Goal: Task Accomplishment & Management: Use online tool/utility

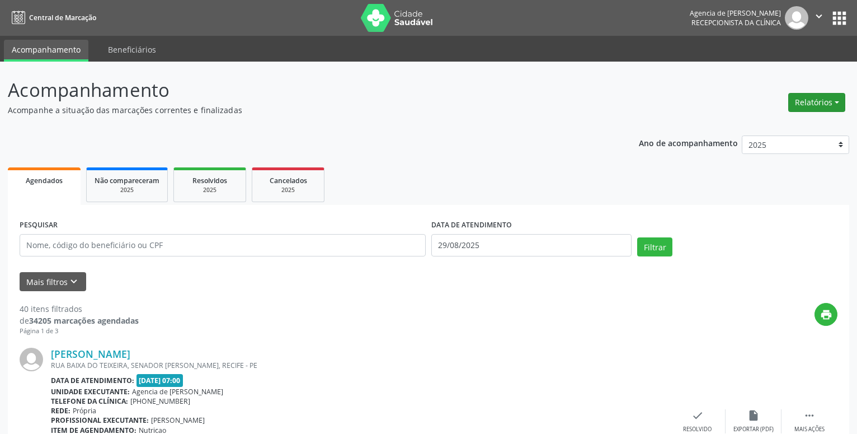
click at [812, 98] on button "Relatórios" at bounding box center [816, 102] width 57 height 19
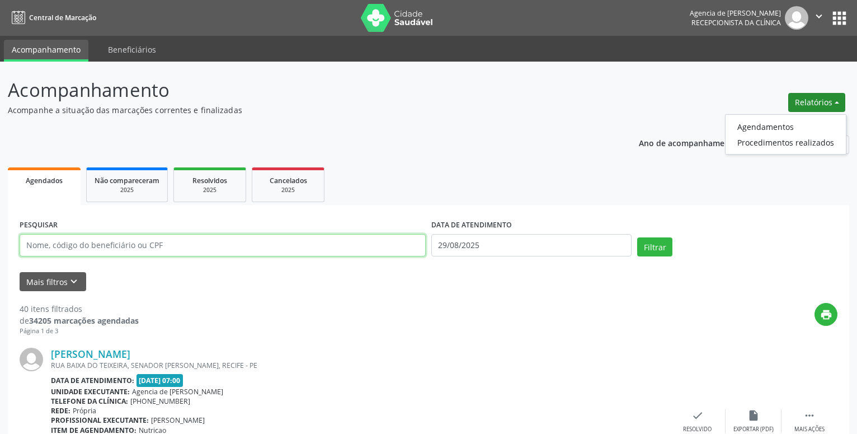
click at [202, 246] on input "text" at bounding box center [223, 245] width 406 height 22
type input "21125600420"
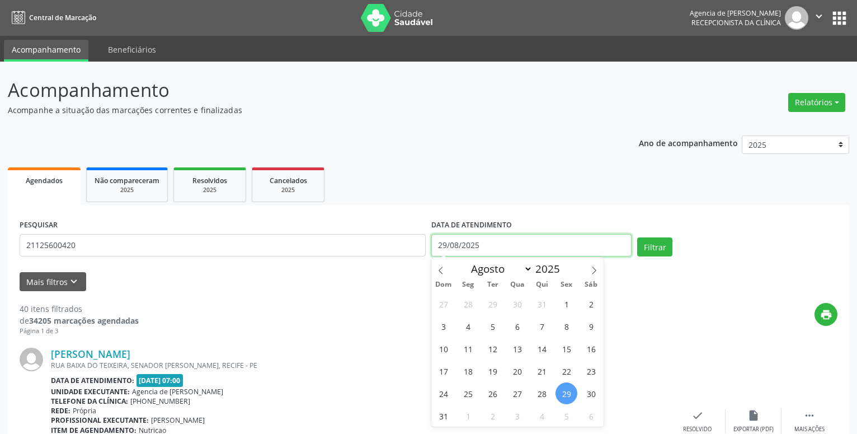
click at [543, 241] on input "29/08/2025" at bounding box center [531, 245] width 200 height 22
click at [591, 271] on icon at bounding box center [594, 270] width 8 height 8
select select "8"
click at [463, 306] on span "1" at bounding box center [468, 304] width 22 height 22
type input "[DATE]"
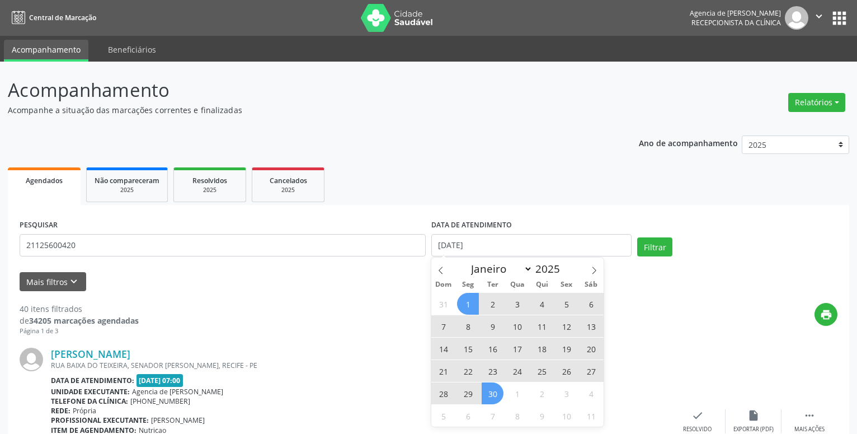
click at [493, 394] on span "30" at bounding box center [493, 393] width 22 height 22
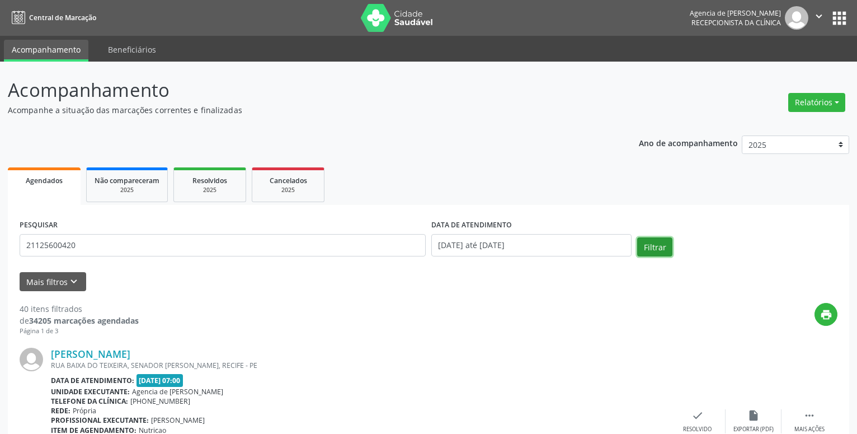
click at [651, 251] on button "Filtrar" at bounding box center [654, 246] width 35 height 19
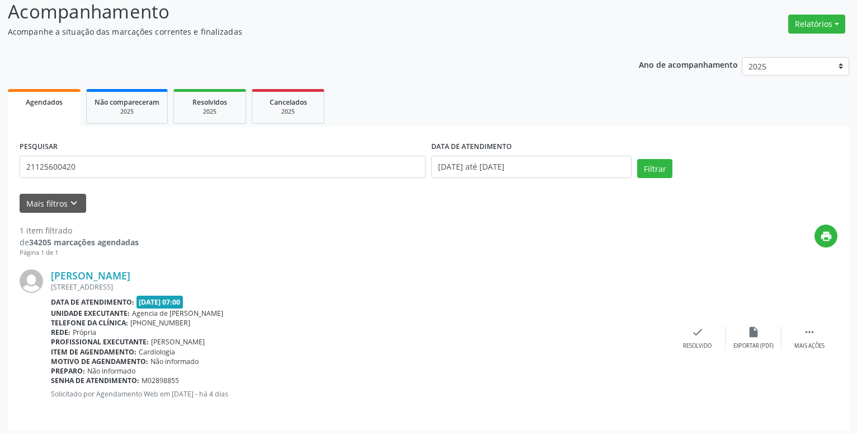
scroll to position [82, 0]
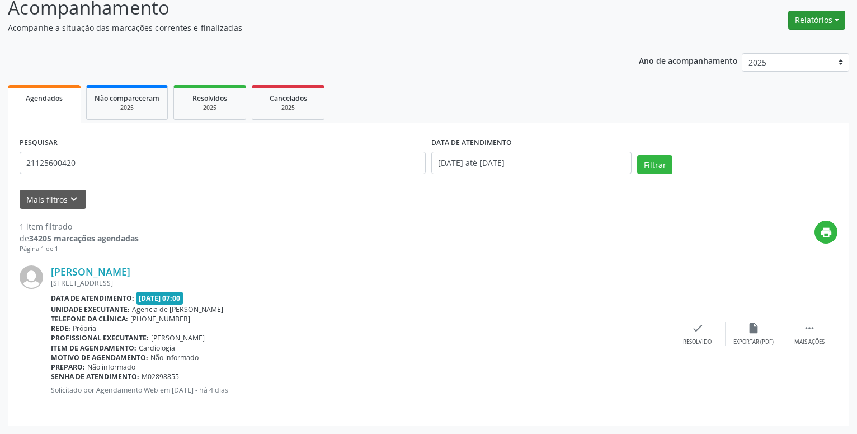
click at [804, 25] on button "Relatórios" at bounding box center [816, 20] width 57 height 19
click at [782, 40] on link "Agendamentos" at bounding box center [786, 44] width 120 height 16
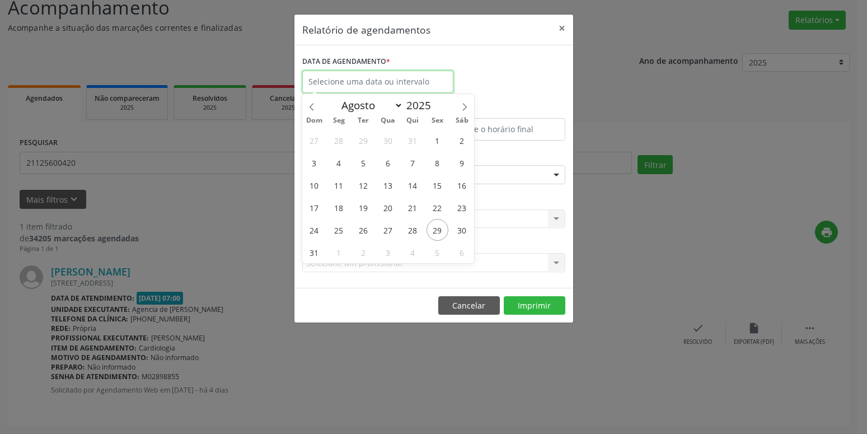
click at [438, 85] on input "text" at bounding box center [377, 81] width 151 height 22
click at [463, 105] on icon at bounding box center [464, 107] width 8 height 8
select select "8"
click at [391, 203] on span "24" at bounding box center [388, 207] width 22 height 22
type input "[DATE]"
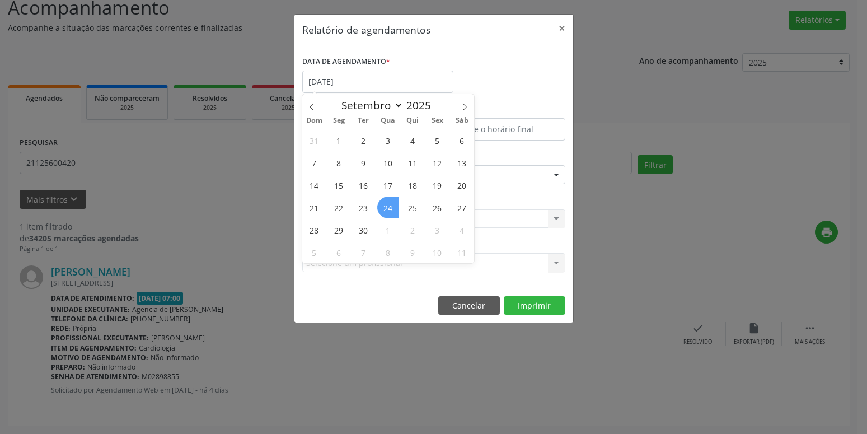
click at [391, 203] on span "24" at bounding box center [388, 207] width 22 height 22
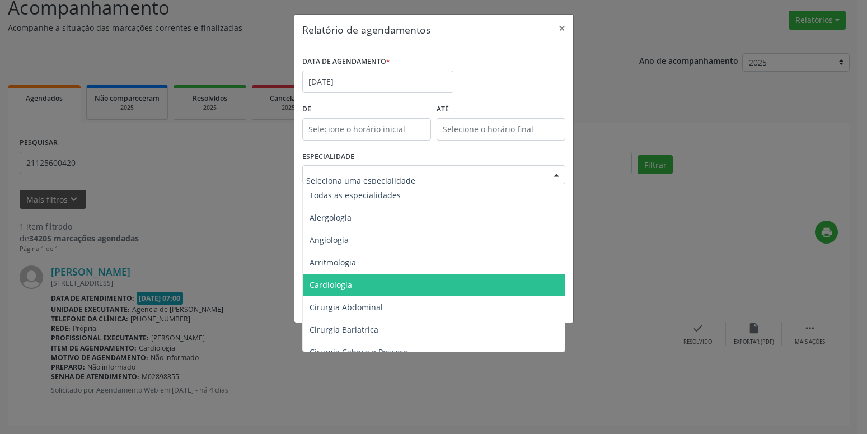
click at [368, 286] on span "Cardiologia" at bounding box center [435, 285] width 264 height 22
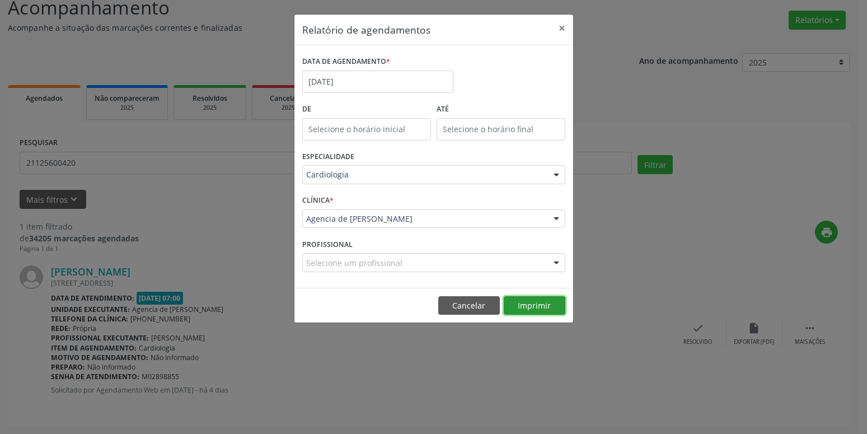
click at [527, 304] on button "Imprimir" at bounding box center [535, 305] width 62 height 19
click at [567, 22] on button "×" at bounding box center [562, 28] width 22 height 27
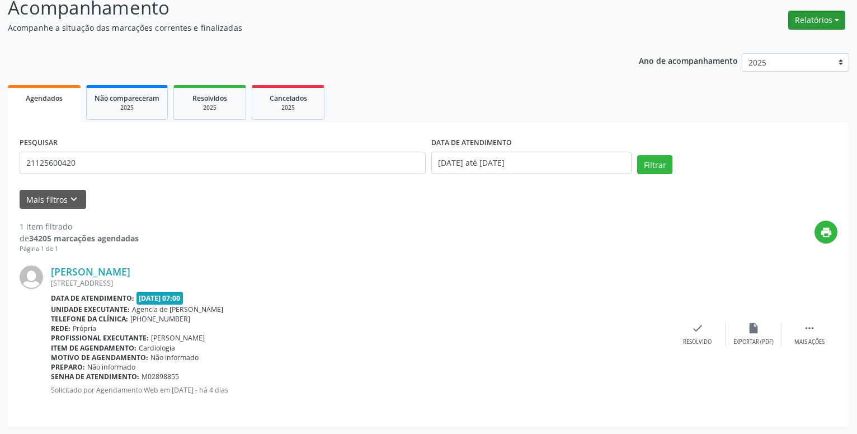
click at [801, 21] on button "Relatórios" at bounding box center [816, 20] width 57 height 19
click at [817, 16] on button "Relatórios" at bounding box center [816, 20] width 57 height 19
drag, startPoint x: 818, startPoint y: 4, endPoint x: 815, endPoint y: 14, distance: 10.1
click at [818, 5] on div "Relatórios Agendamentos Procedimentos realizados" at bounding box center [816, 14] width 65 height 40
click at [814, 16] on button "Relatórios" at bounding box center [816, 20] width 57 height 19
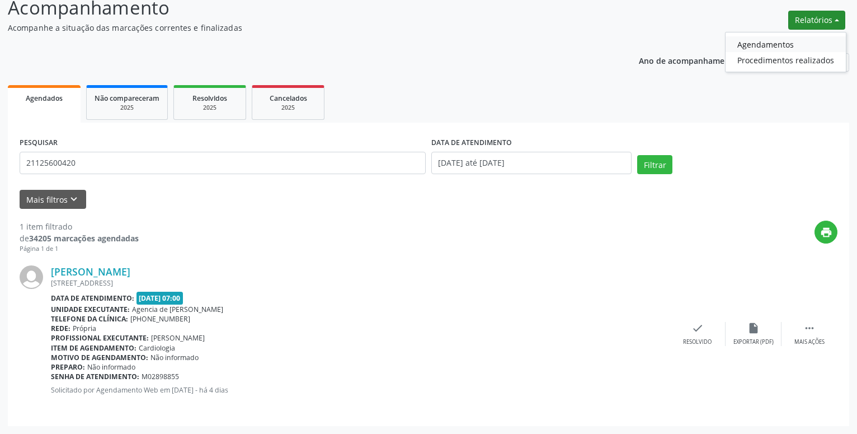
click at [788, 45] on link "Agendamentos" at bounding box center [786, 44] width 120 height 16
select select "7"
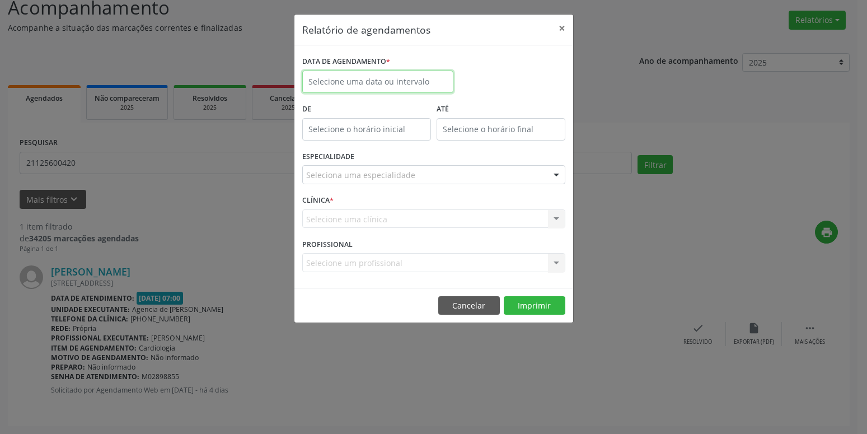
click at [394, 74] on input "text" at bounding box center [377, 81] width 151 height 22
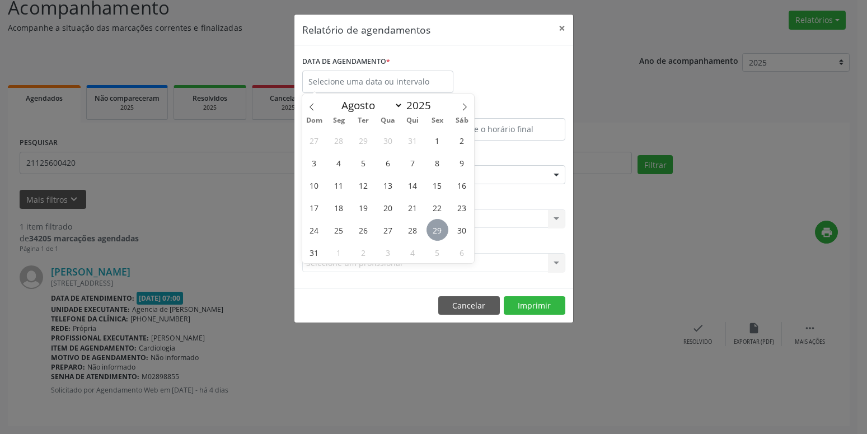
click at [439, 227] on span "29" at bounding box center [437, 230] width 22 height 22
type input "29/08/2025"
click at [439, 227] on span "29" at bounding box center [437, 230] width 22 height 22
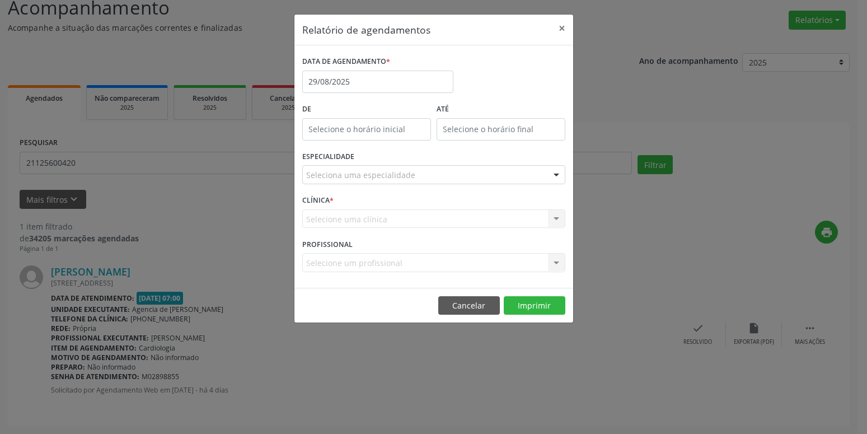
click at [439, 172] on div "Seleciona uma especialidade" at bounding box center [433, 174] width 263 height 19
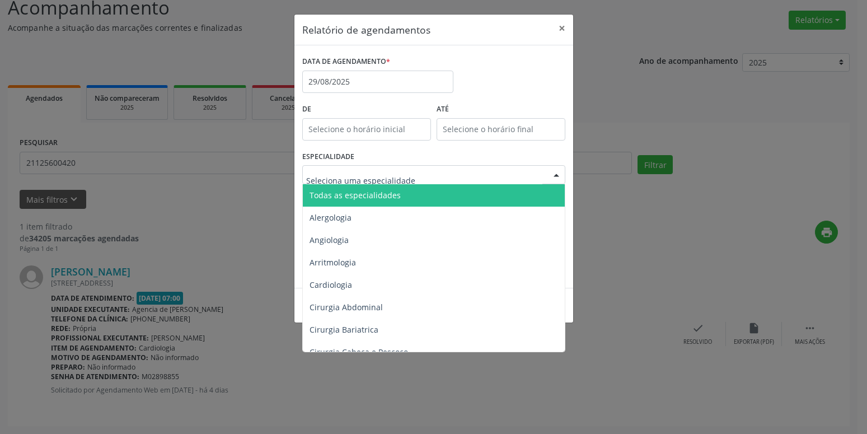
click at [412, 198] on span "Todas as especialidades" at bounding box center [435, 195] width 264 height 22
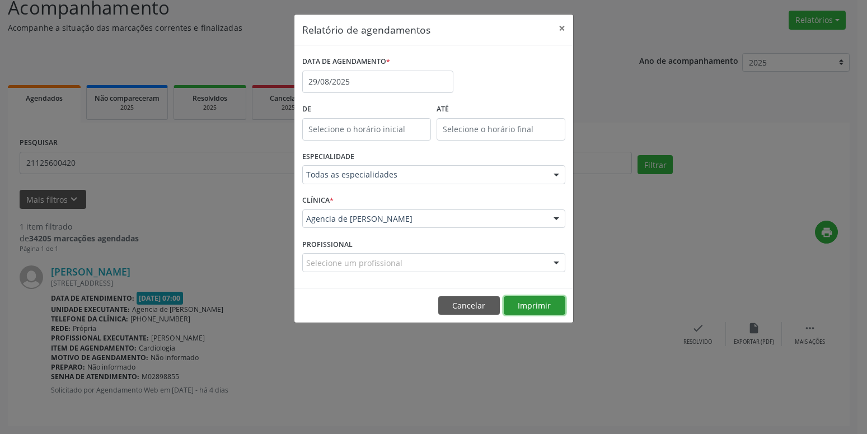
click at [542, 309] on button "Imprimir" at bounding box center [535, 305] width 62 height 19
click at [560, 27] on button "×" at bounding box center [562, 28] width 22 height 27
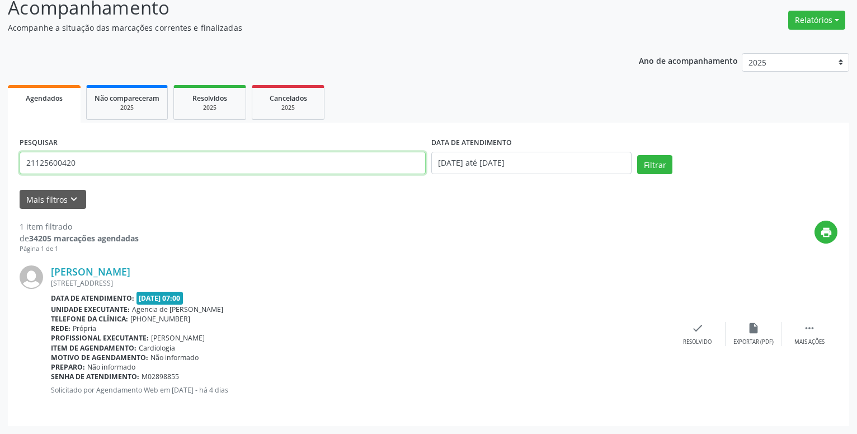
click at [258, 163] on input "21125600420" at bounding box center [223, 163] width 406 height 22
type input "41966767404"
click at [655, 165] on button "Filtrar" at bounding box center [654, 164] width 35 height 19
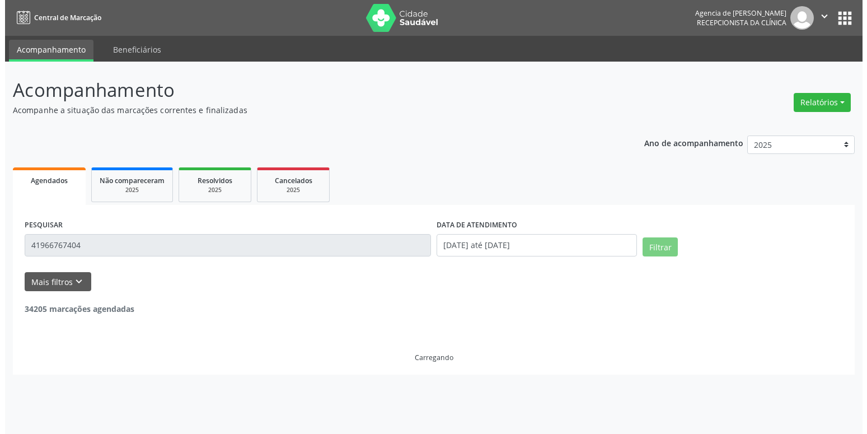
scroll to position [0, 0]
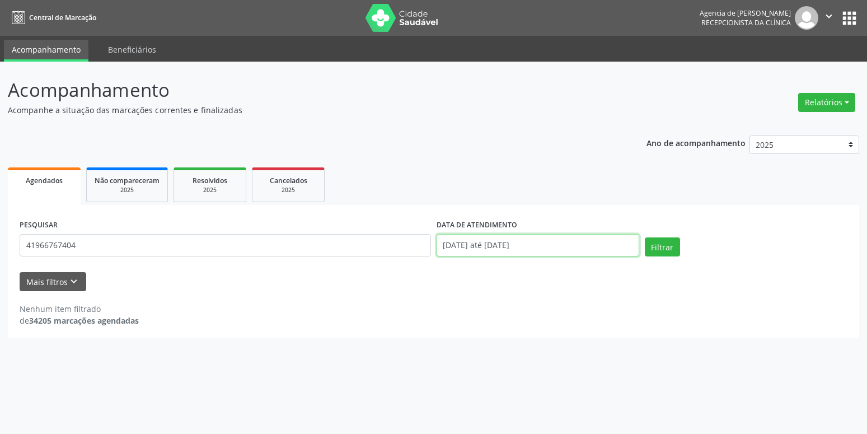
click at [548, 243] on input "[DATE] até [DATE]" at bounding box center [537, 245] width 203 height 22
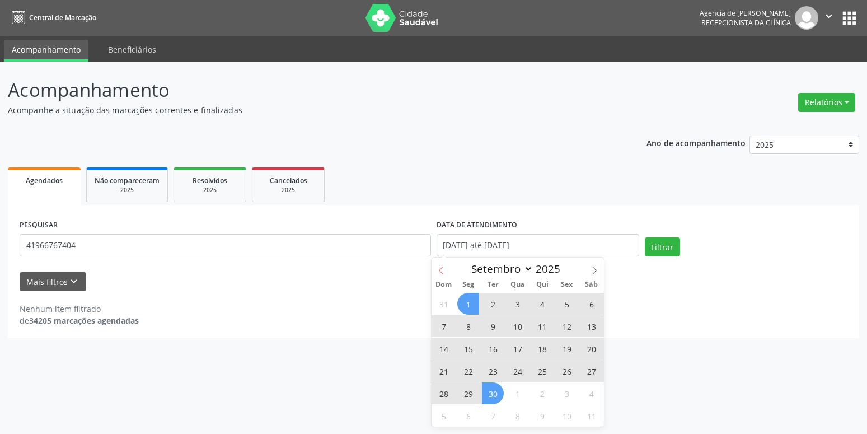
click at [438, 274] on icon at bounding box center [441, 270] width 8 height 8
select select "7"
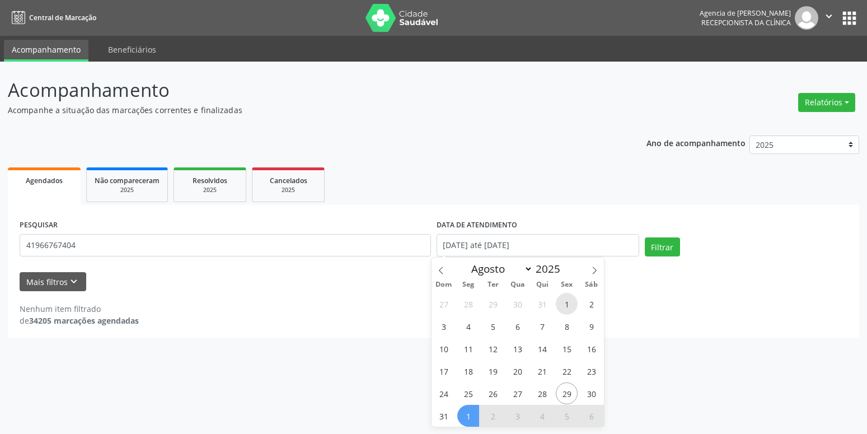
click at [571, 307] on span "1" at bounding box center [567, 304] width 22 height 22
type input "[DATE]"
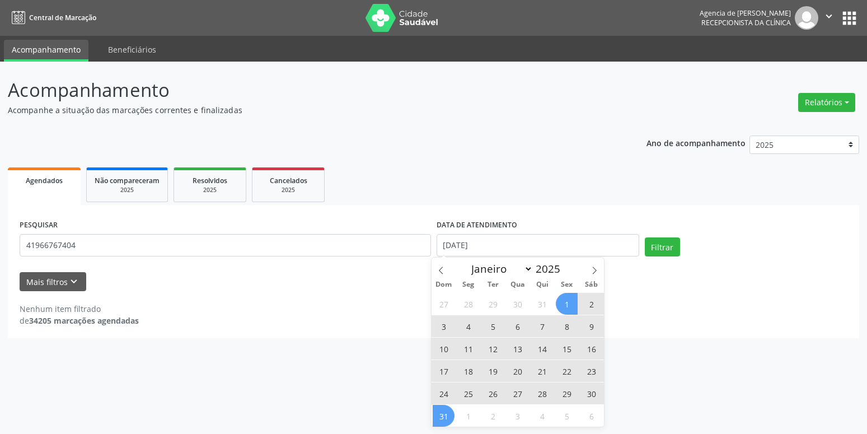
click at [442, 413] on span "31" at bounding box center [443, 416] width 22 height 22
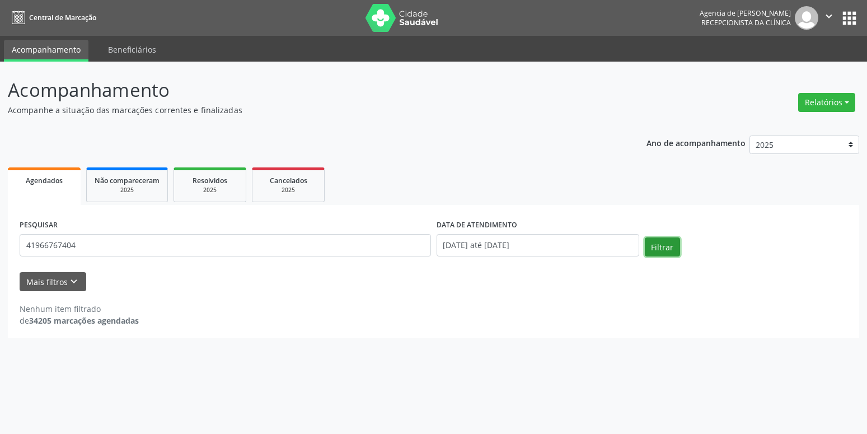
click at [652, 246] on button "Filtrar" at bounding box center [662, 246] width 35 height 19
click at [37, 245] on input "41966767404" at bounding box center [225, 245] width 411 height 22
click at [74, 246] on input "41966767404" at bounding box center [225, 245] width 411 height 22
click at [43, 247] on input "41966767404" at bounding box center [225, 245] width 411 height 22
click at [68, 244] on input "41966767404" at bounding box center [225, 245] width 411 height 22
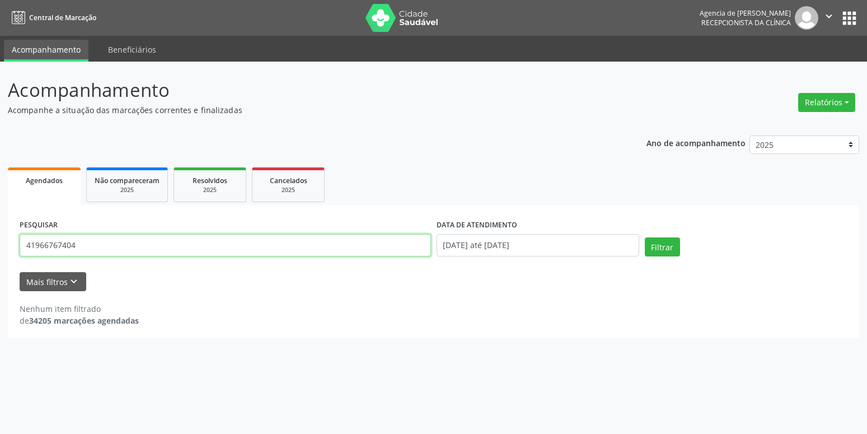
click at [70, 244] on input "41966767404" at bounding box center [225, 245] width 411 height 22
click at [816, 106] on button "Relatórios" at bounding box center [826, 102] width 57 height 19
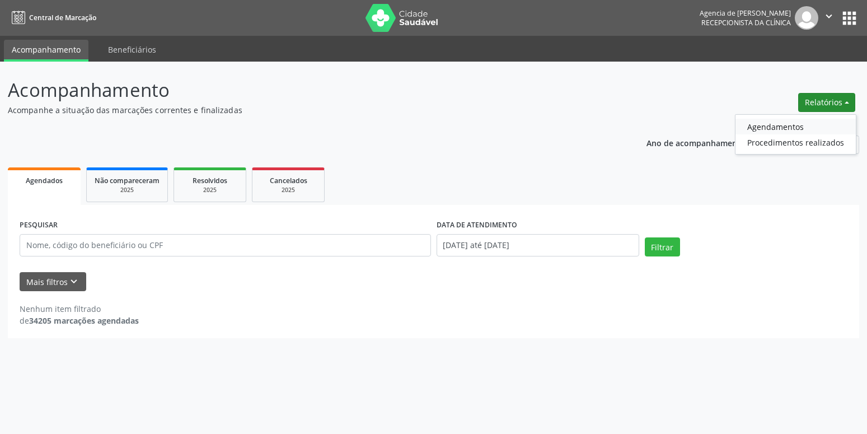
click at [787, 121] on link "Agendamentos" at bounding box center [795, 127] width 120 height 16
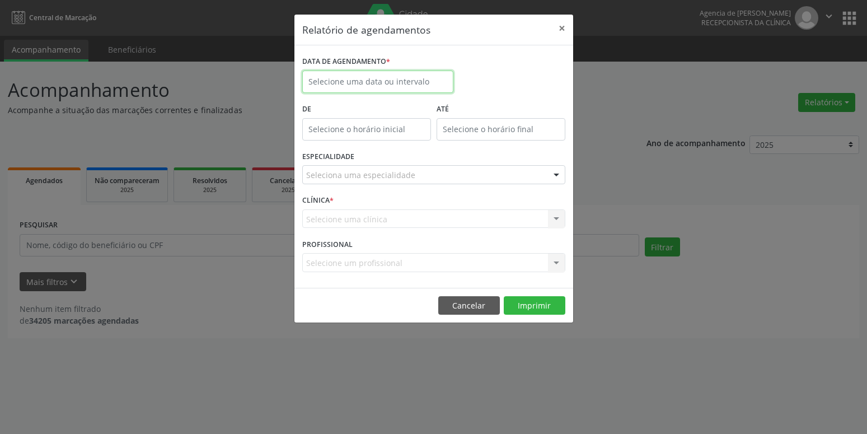
click at [398, 82] on input "text" at bounding box center [377, 81] width 151 height 22
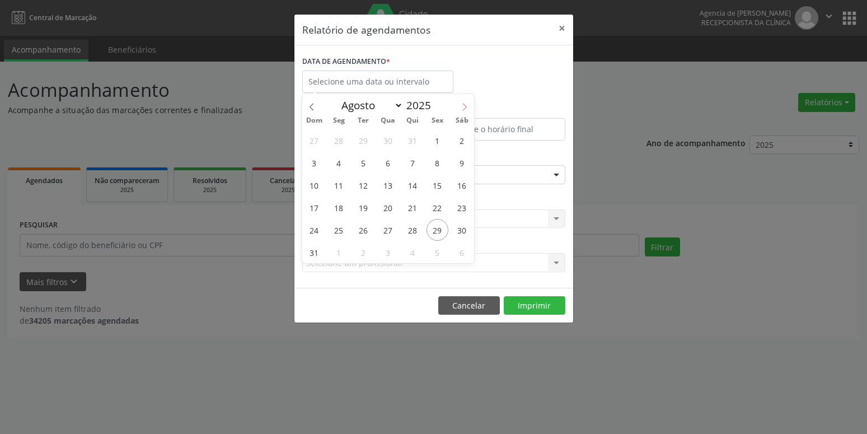
click at [464, 104] on icon at bounding box center [464, 107] width 8 height 8
select select "8"
click at [341, 137] on span "1" at bounding box center [339, 140] width 22 height 22
type input "[DATE]"
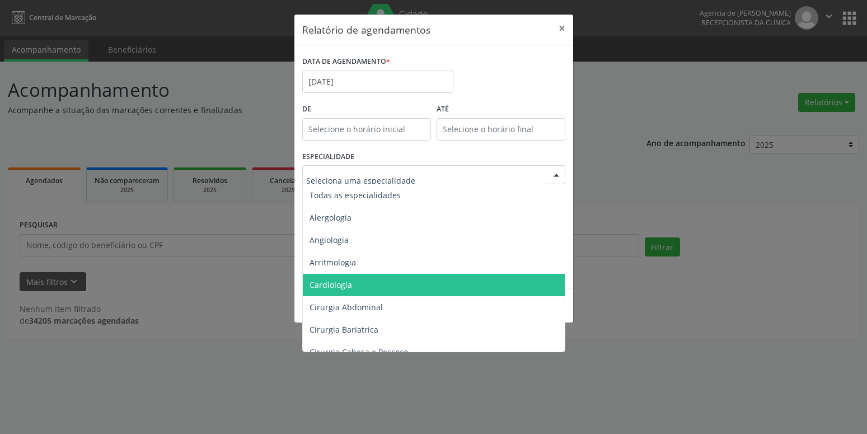
click at [354, 282] on span "Cardiologia" at bounding box center [435, 285] width 264 height 22
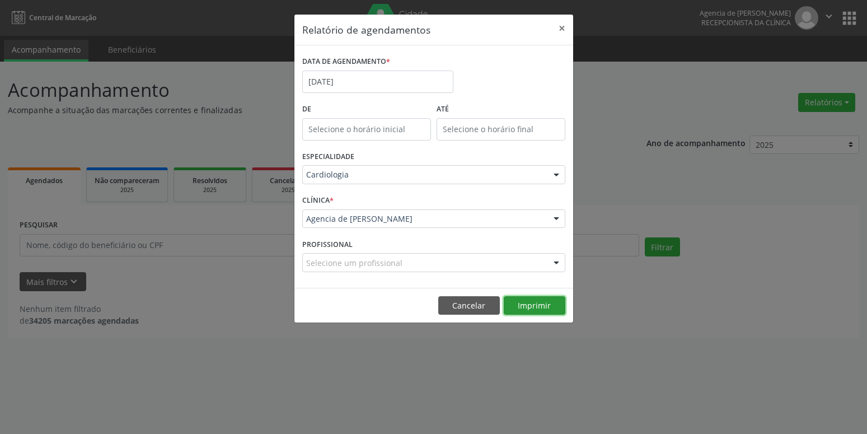
click at [538, 306] on button "Imprimir" at bounding box center [535, 305] width 62 height 19
click at [366, 82] on input "[DATE]" at bounding box center [377, 81] width 151 height 22
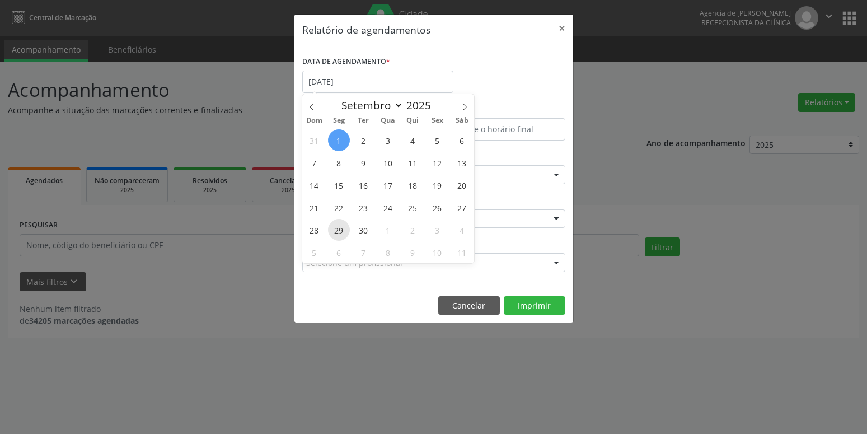
click at [346, 232] on span "29" at bounding box center [339, 230] width 22 height 22
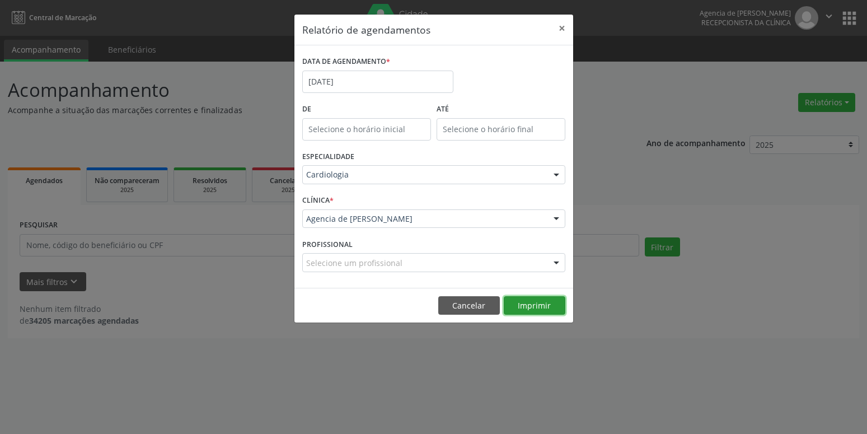
click at [521, 297] on button "Imprimir" at bounding box center [535, 305] width 62 height 19
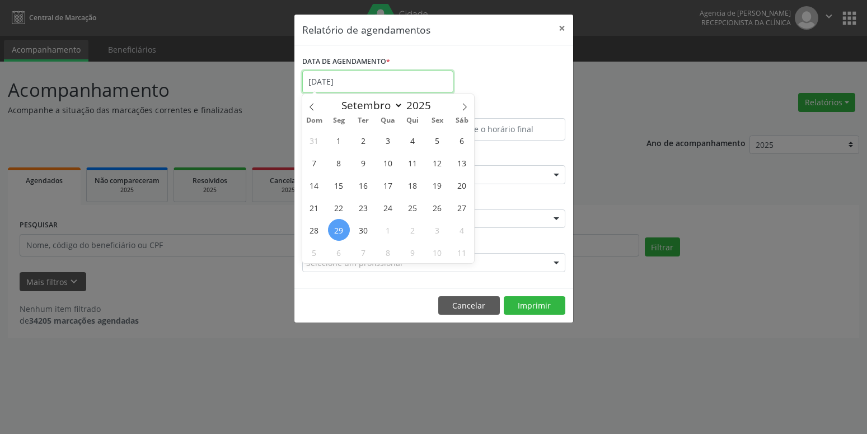
click at [406, 72] on input "[DATE]" at bounding box center [377, 81] width 151 height 22
click at [370, 208] on span "23" at bounding box center [363, 207] width 22 height 22
type input "23/09/2025"
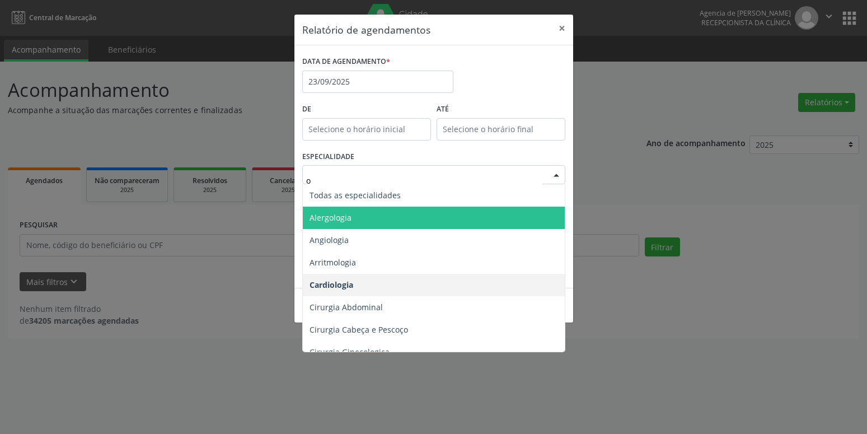
type input "or"
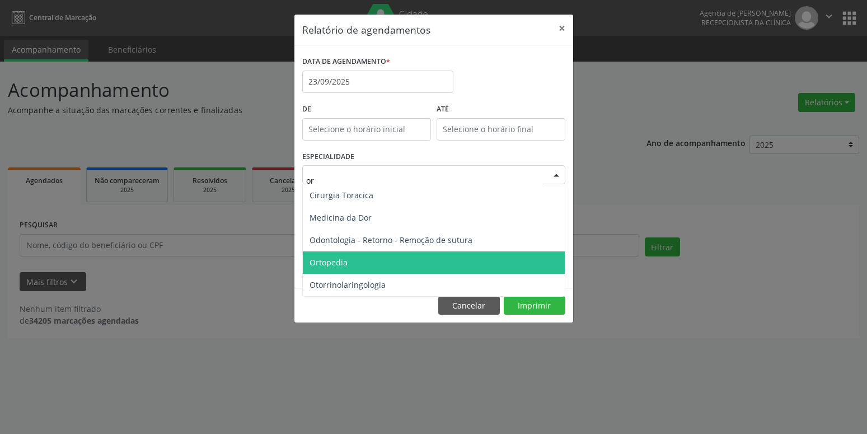
click at [362, 261] on span "Ortopedia" at bounding box center [434, 262] width 262 height 22
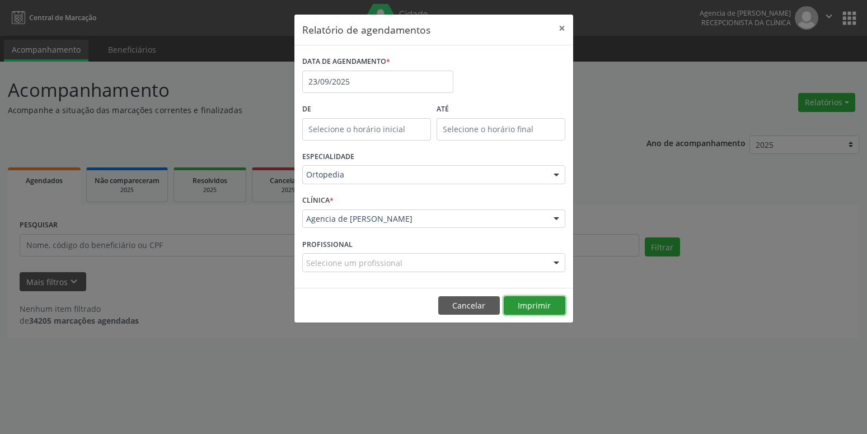
click at [543, 304] on button "Imprimir" at bounding box center [535, 305] width 62 height 19
click at [557, 27] on button "×" at bounding box center [562, 28] width 22 height 27
